Goal: Task Accomplishment & Management: Manage account settings

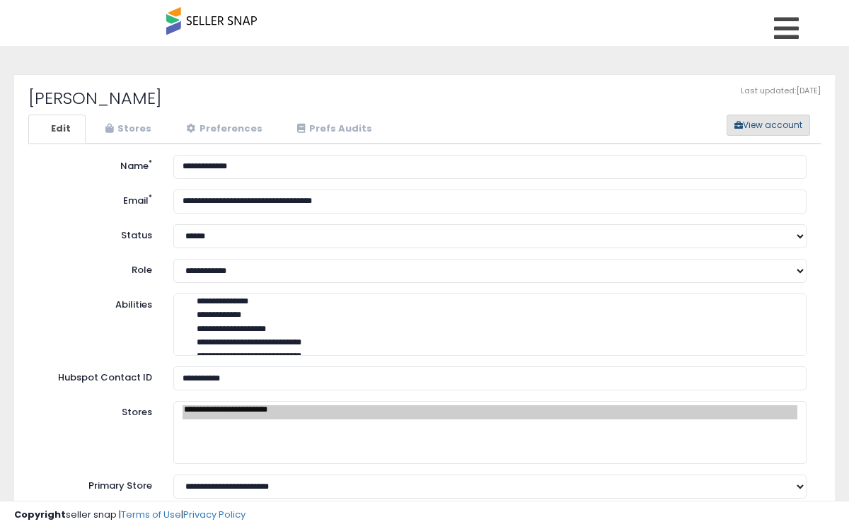
click at [784, 120] on button "View account" at bounding box center [769, 125] width 84 height 21
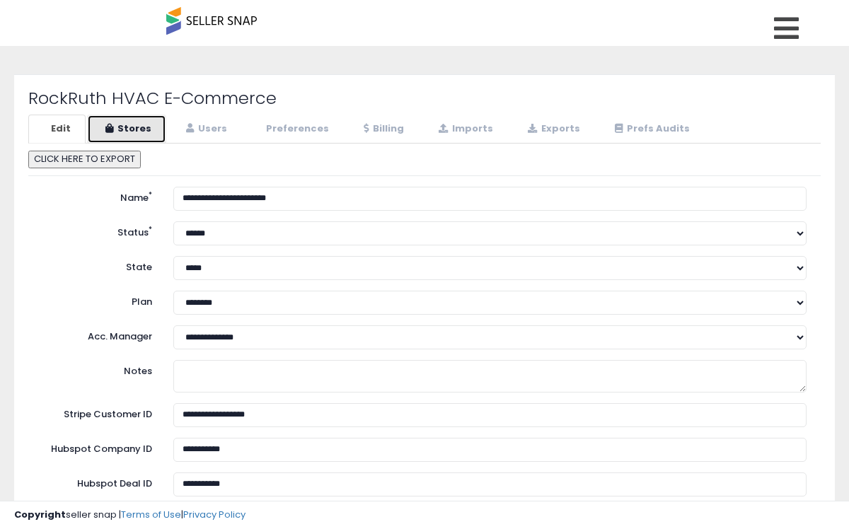
click at [122, 130] on link "Stores" at bounding box center [126, 129] width 79 height 29
click at [129, 100] on h2 "RockRuth HVAC E-Commerce" at bounding box center [424, 98] width 793 height 18
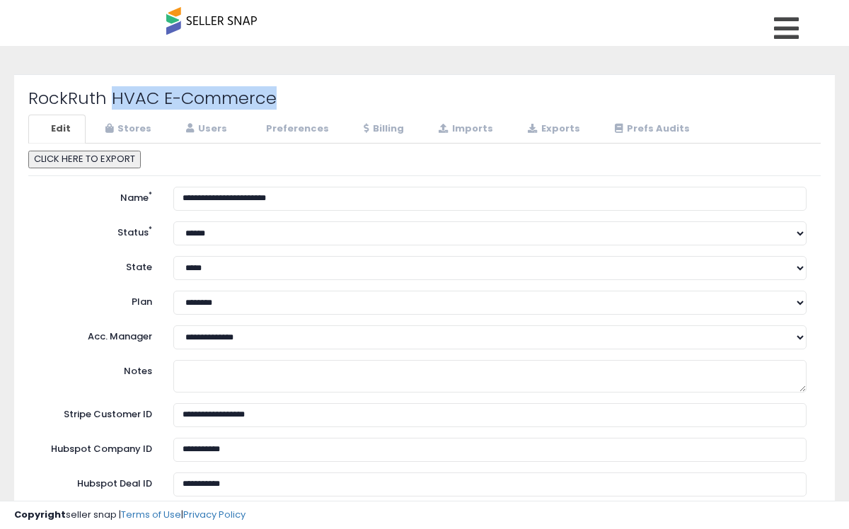
drag, startPoint x: 110, startPoint y: 96, endPoint x: 280, endPoint y: 101, distance: 169.2
click at [280, 101] on h2 "RockRuth HVAC E-Commerce" at bounding box center [424, 98] width 793 height 18
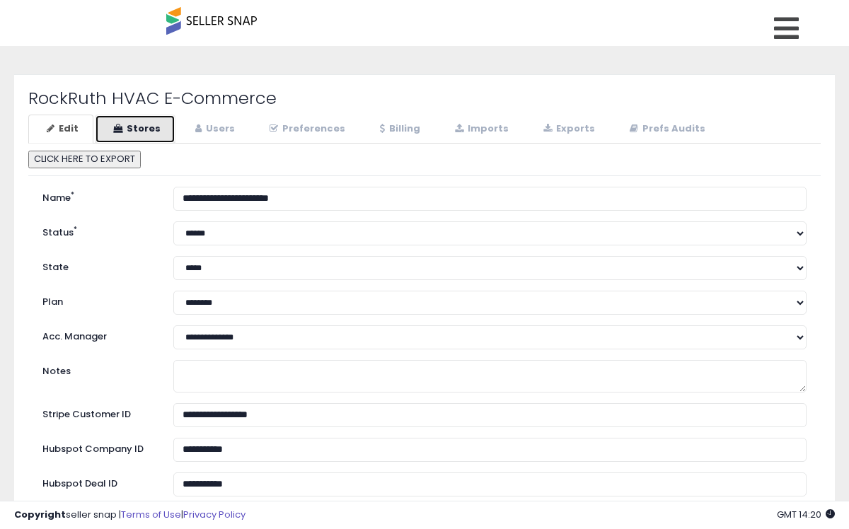
click at [139, 126] on link "Stores" at bounding box center [135, 129] width 81 height 29
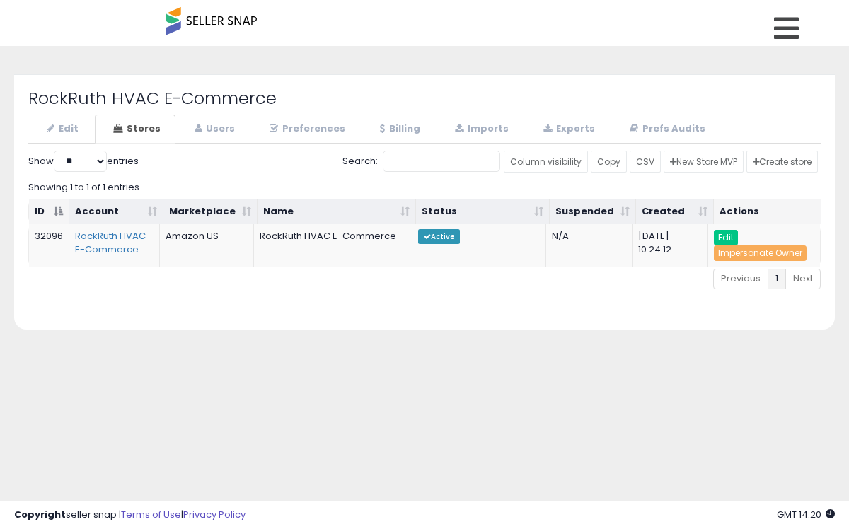
click at [362, 474] on div "**********" at bounding box center [424, 353] width 835 height 587
click at [60, 132] on link "Edit" at bounding box center [60, 129] width 65 height 29
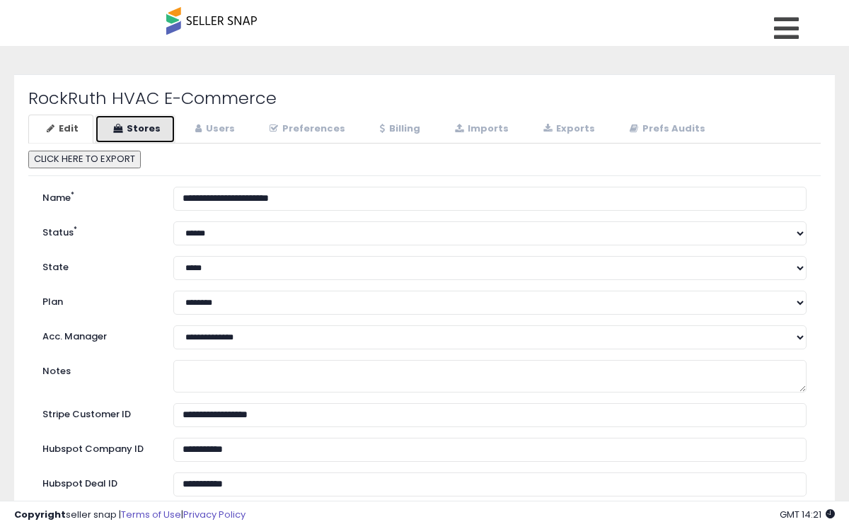
click at [131, 131] on link "Stores" at bounding box center [135, 129] width 81 height 29
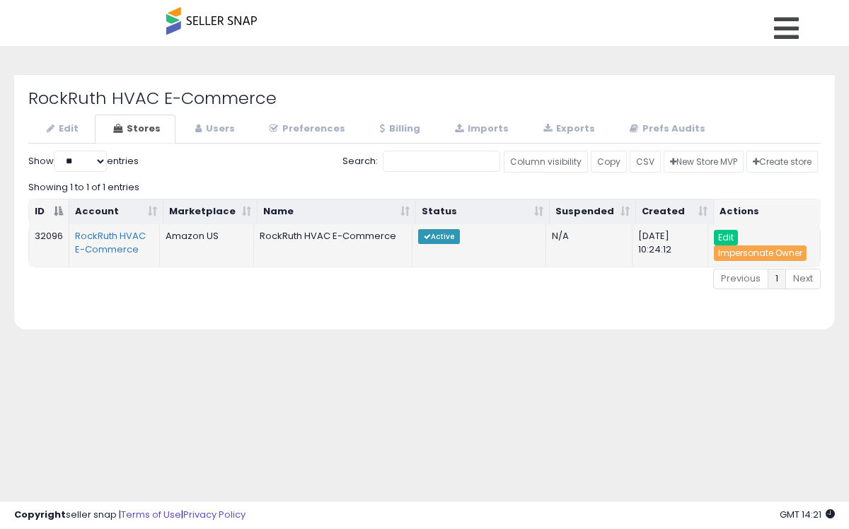
click at [784, 246] on link "Impersonate Owner" at bounding box center [760, 254] width 93 height 16
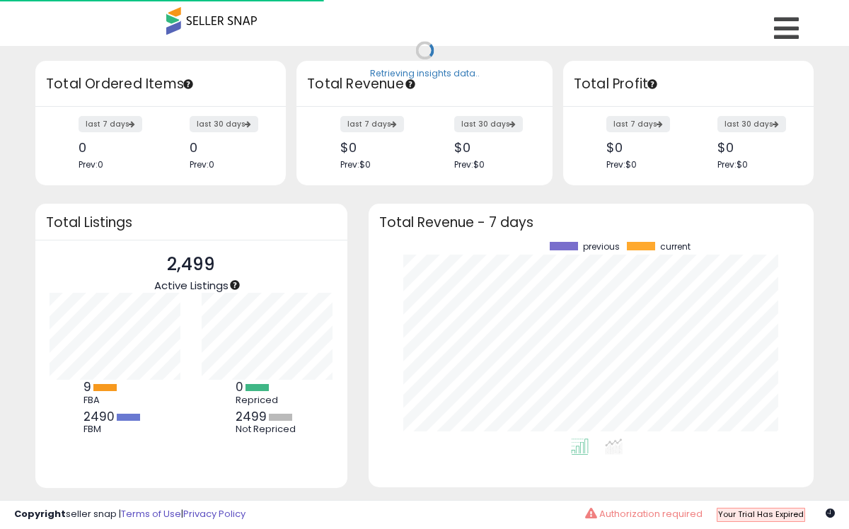
scroll to position [196, 417]
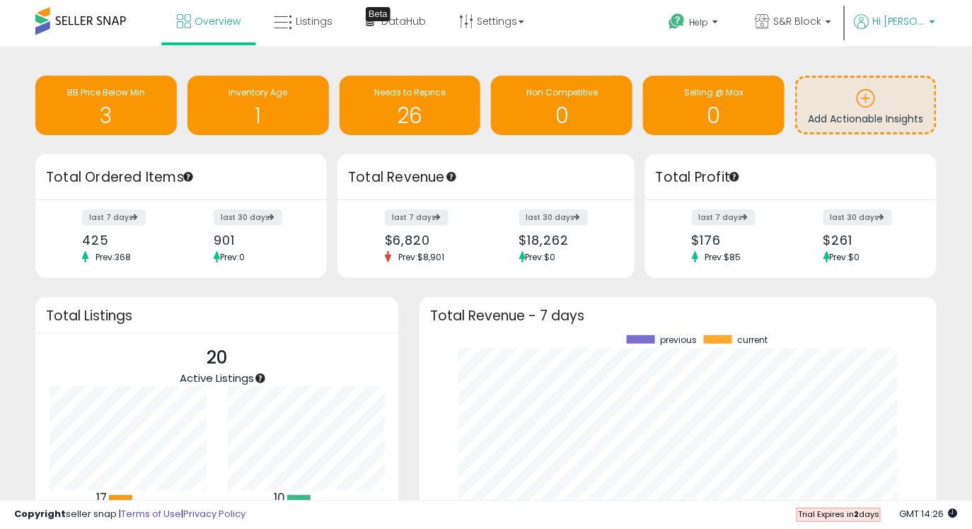
click at [848, 21] on span "Hi Sardor" at bounding box center [899, 21] width 53 height 14
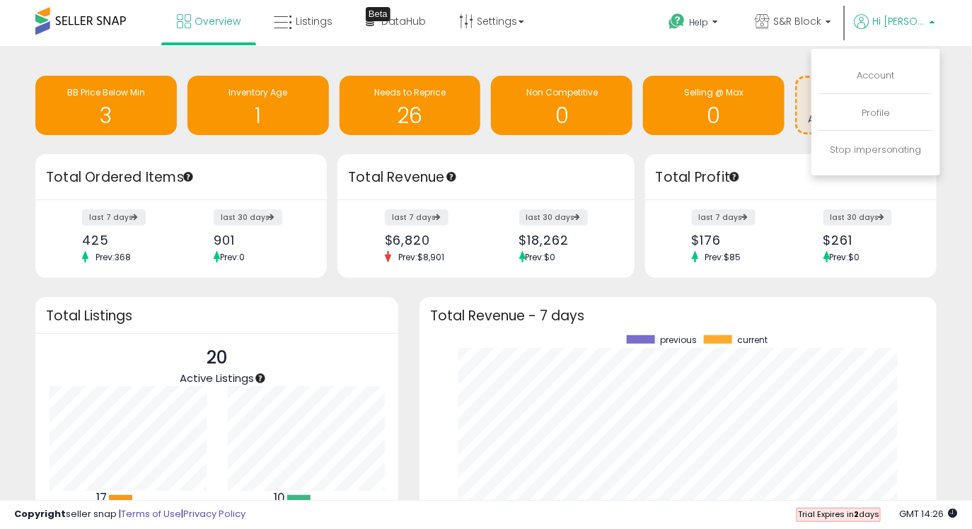
click at [848, 69] on li "Account" at bounding box center [875, 76] width 113 height 35
click at [848, 76] on link "Account" at bounding box center [877, 75] width 38 height 13
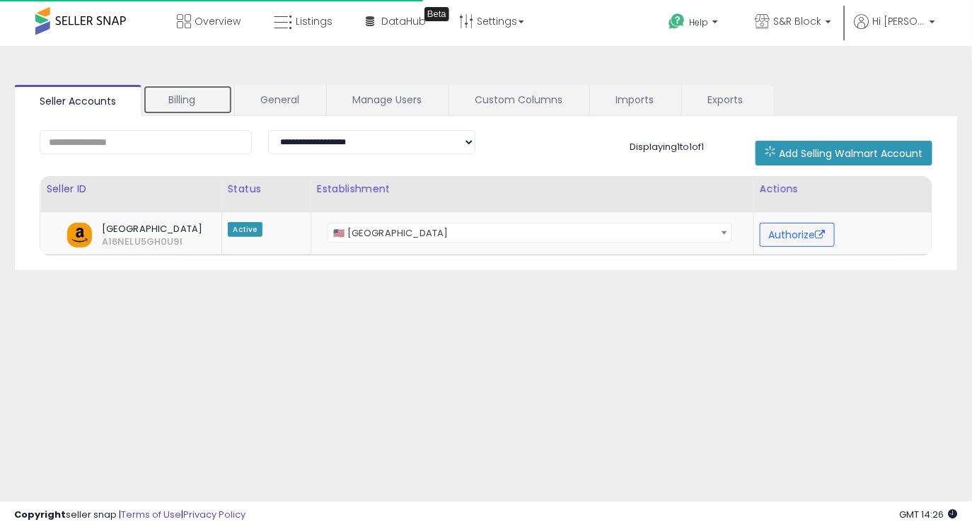
click at [193, 109] on link "Billing" at bounding box center [188, 100] width 90 height 30
